Goal: Task Accomplishment & Management: Manage account settings

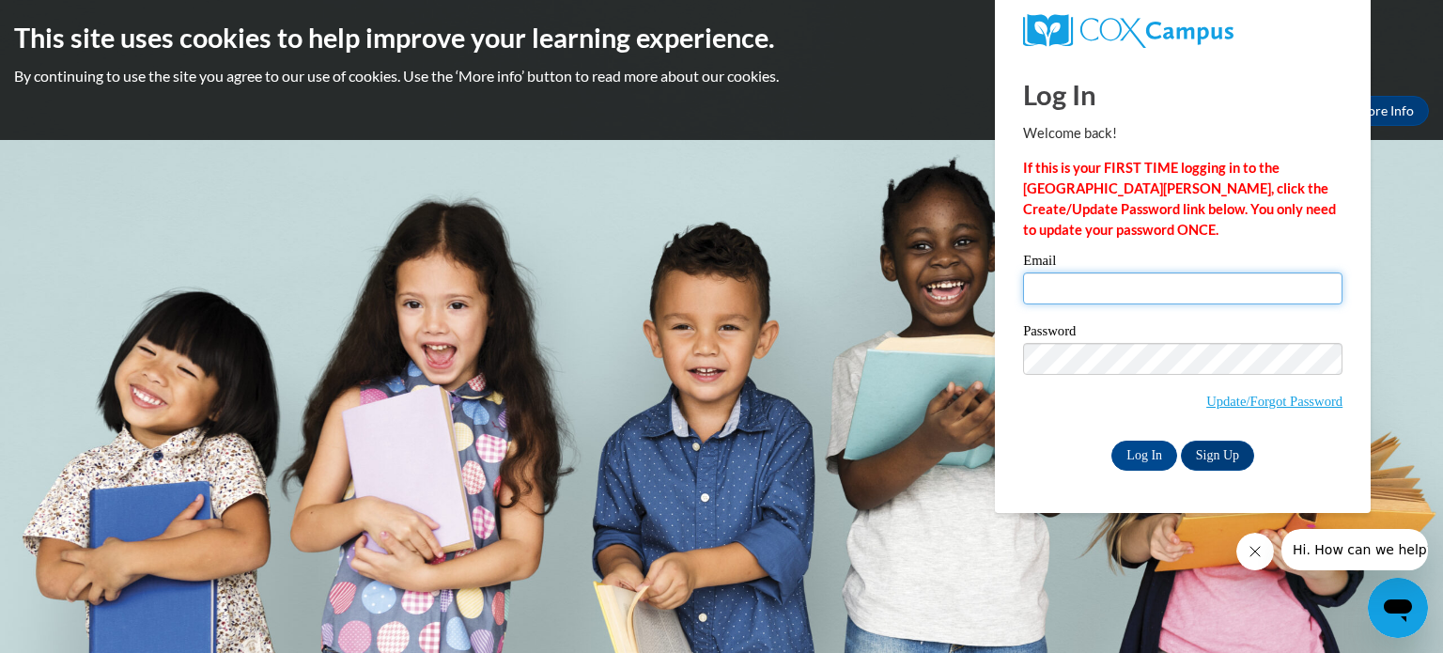
click at [1113, 287] on input "Email" at bounding box center [1182, 288] width 319 height 32
type input "kausse@kusd.edu"
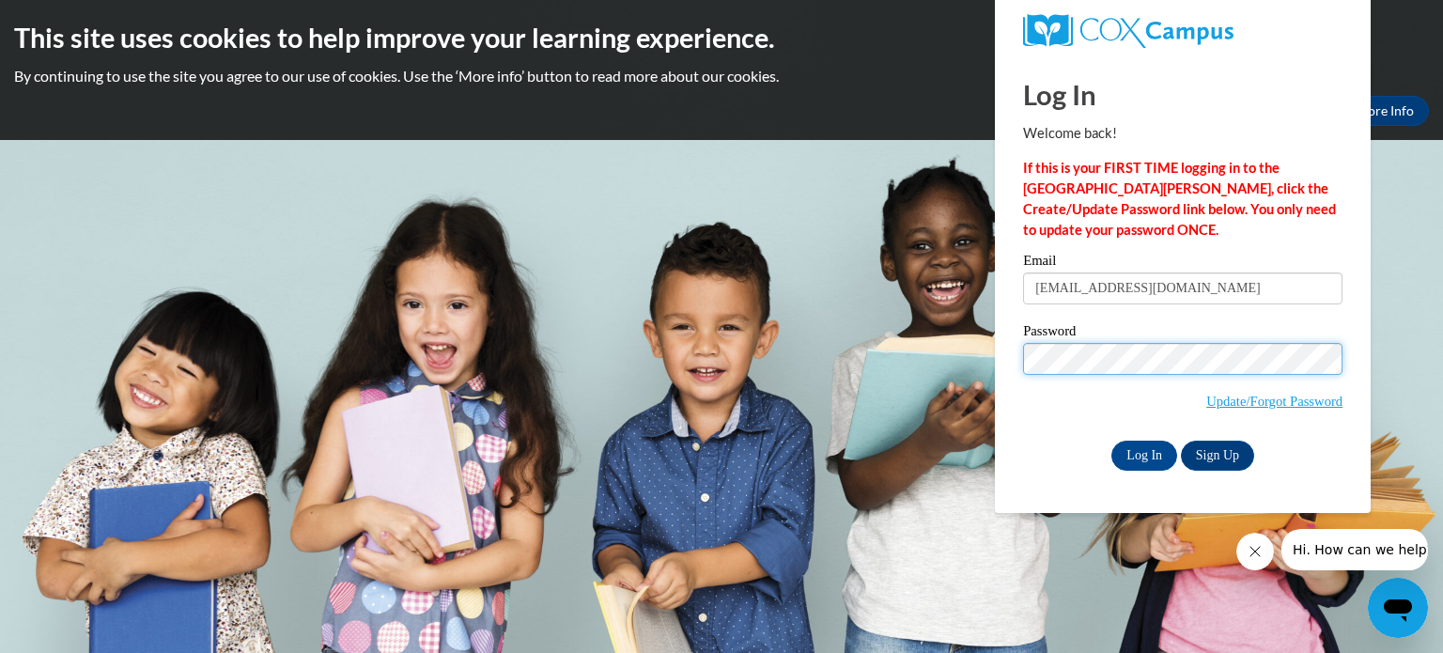
click at [1111, 441] on input "Log In" at bounding box center [1144, 456] width 66 height 30
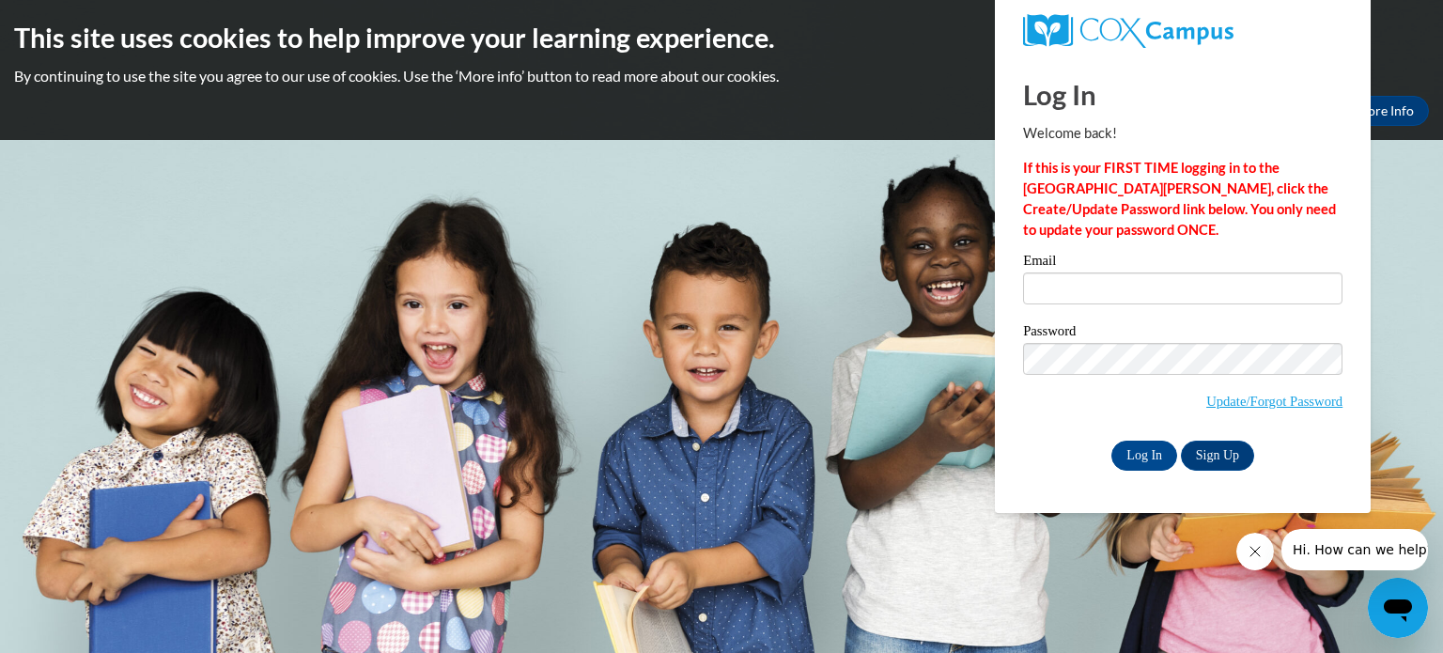
click at [1407, 605] on icon "Open messaging window" at bounding box center [1398, 610] width 28 height 23
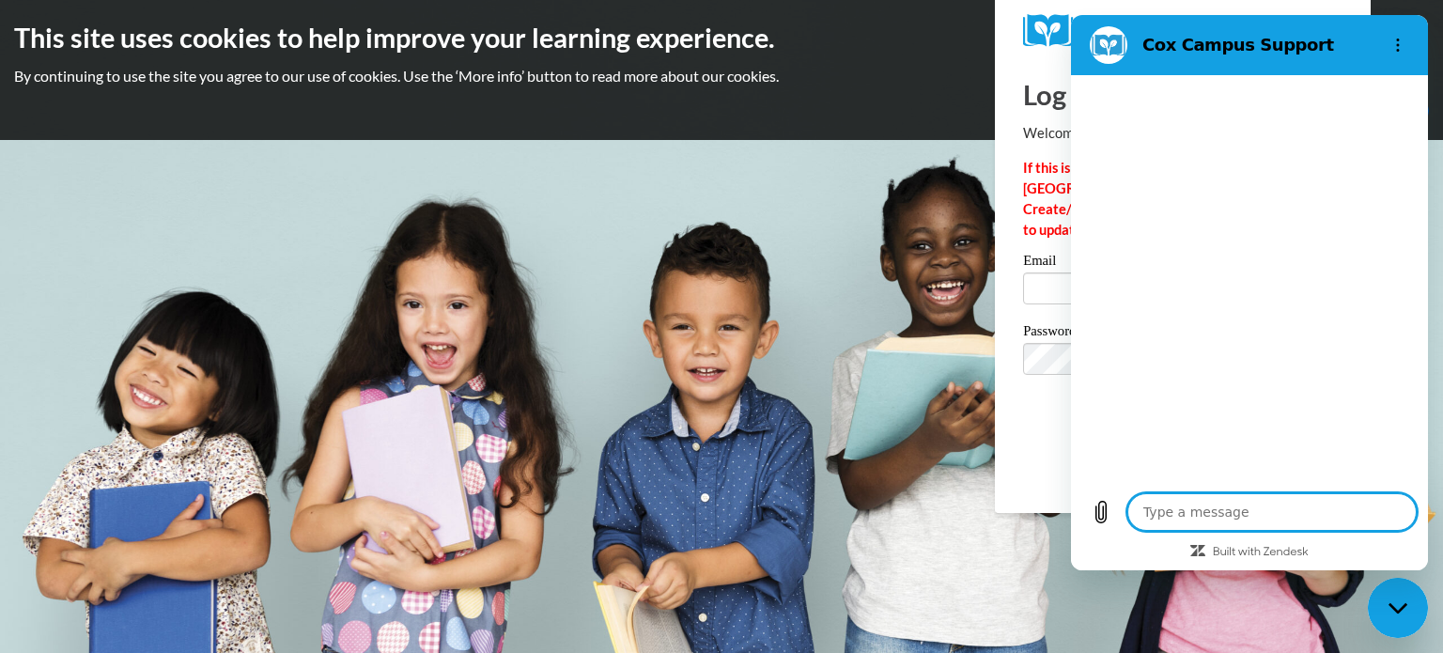
type textarea "x"
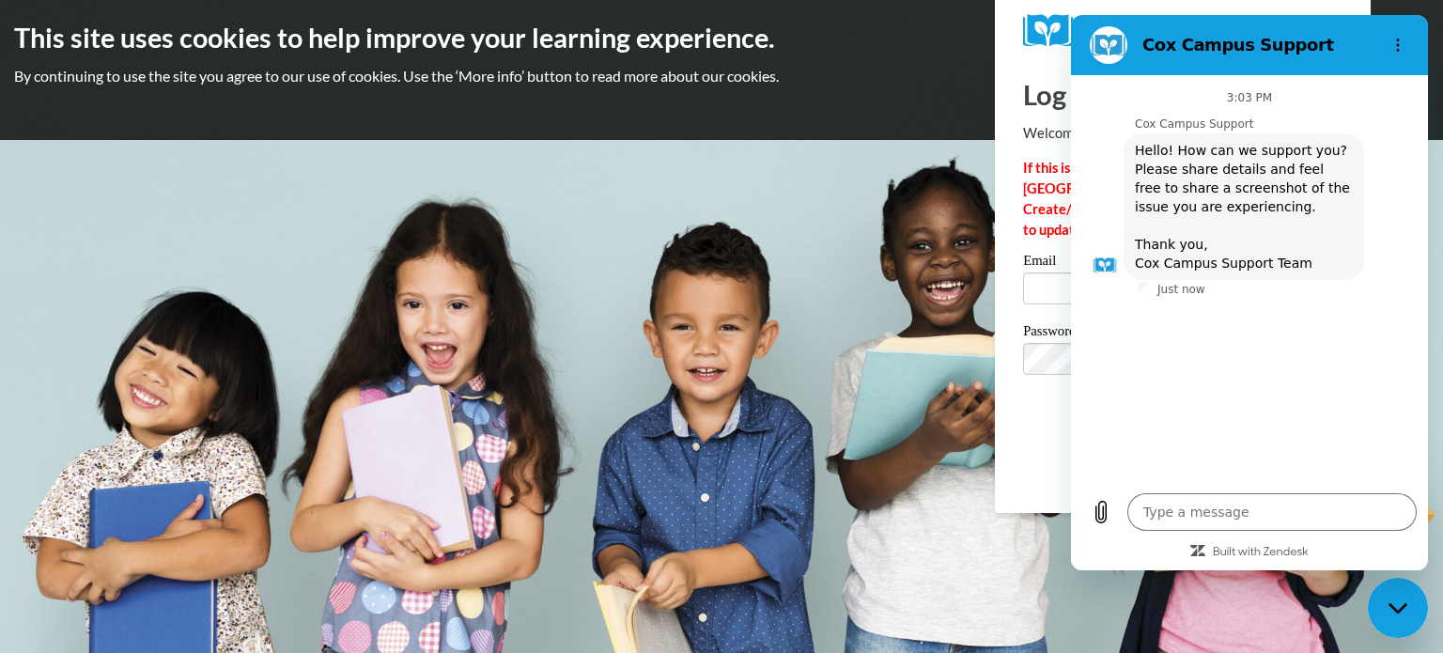
click at [729, 177] on body "This site uses cookies to help improve your learning experience. By continuing …" at bounding box center [721, 326] width 1443 height 653
click at [778, 163] on body "This site uses cookies to help improve your learning experience. By continuing …" at bounding box center [721, 326] width 1443 height 653
click at [1051, 618] on body "This site uses cookies to help improve your learning experience. By continuing …" at bounding box center [721, 326] width 1443 height 653
click at [762, 308] on body "This site uses cookies to help improve your learning experience. By continuing …" at bounding box center [721, 326] width 1443 height 653
